Goal: Find specific page/section: Find specific page/section

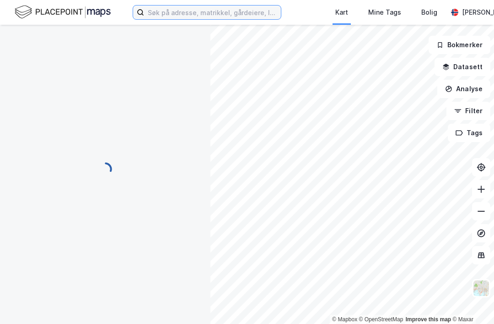
click at [280, 11] on input at bounding box center [212, 12] width 137 height 14
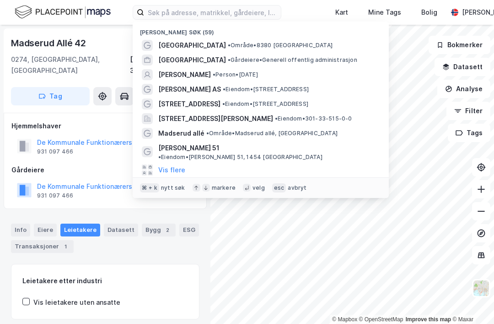
click at [241, 43] on span "• Område • 8380 [GEOGRAPHIC_DATA]" at bounding box center [280, 45] width 105 height 7
